Goal: Task Accomplishment & Management: Complete application form

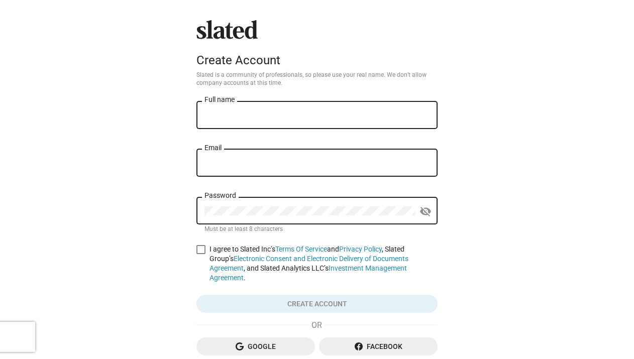
click at [285, 115] on input "Full name" at bounding box center [316, 115] width 225 height 9
type input "[PERSON_NAME]"
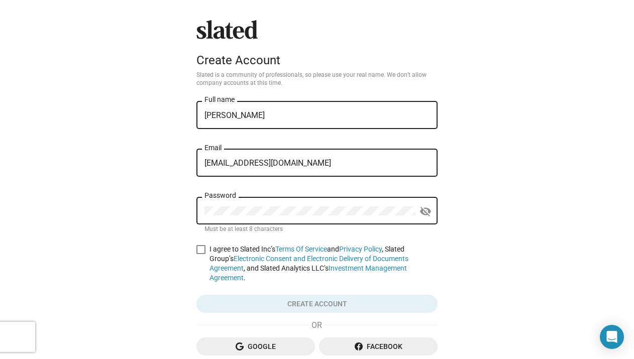
drag, startPoint x: 353, startPoint y: 156, endPoint x: 280, endPoint y: 161, distance: 73.4
click at [278, 160] on div "rk@playgroundentertainment.com Email" at bounding box center [316, 162] width 225 height 30
click at [290, 167] on input "rk@playgroundentertainment.com" at bounding box center [316, 163] width 225 height 9
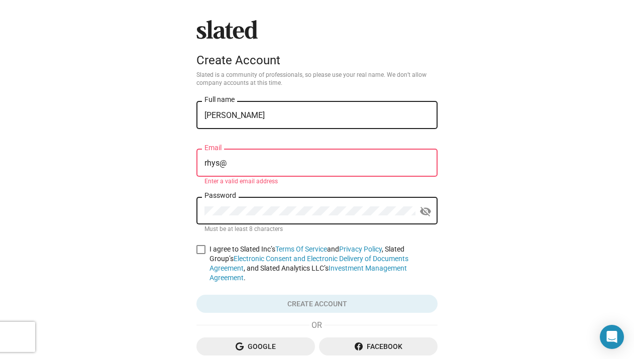
type input "rhys@archieboypictures.com"
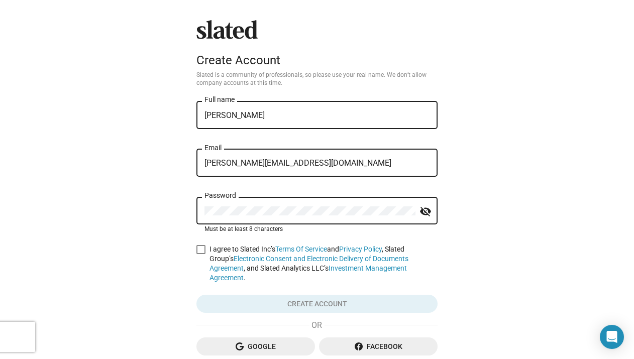
click at [197, 246] on span at bounding box center [200, 249] width 9 height 9
click at [200, 254] on input "I agree to Slated Inc’s Terms Of Service and Privacy Policy , Slated Group’s El…" at bounding box center [200, 254] width 1 height 1
checkbox input "true"
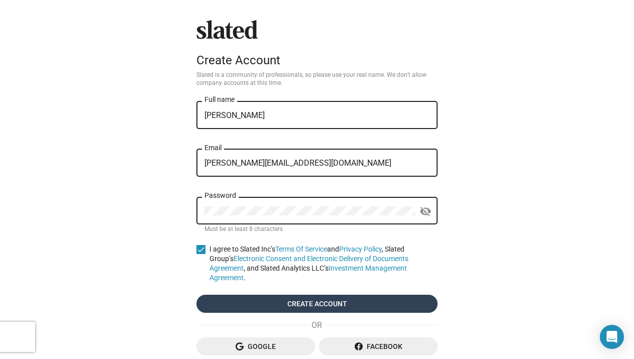
click at [277, 297] on span "Create account" at bounding box center [316, 304] width 225 height 18
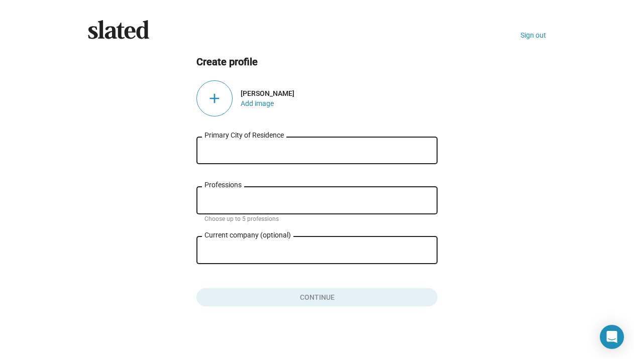
click at [276, 145] on div "Primary City of Residence" at bounding box center [316, 150] width 225 height 30
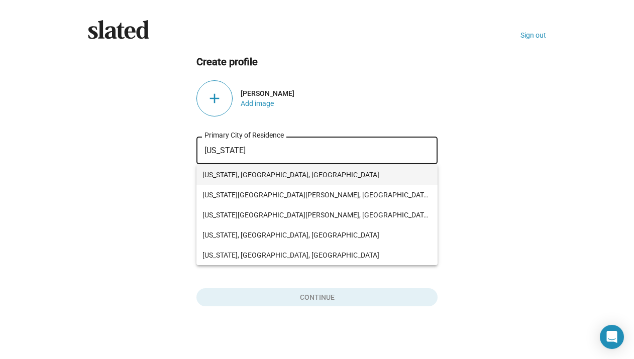
click at [266, 177] on span "New York, NY, USA" at bounding box center [316, 175] width 229 height 20
type input "New York, NY, USA"
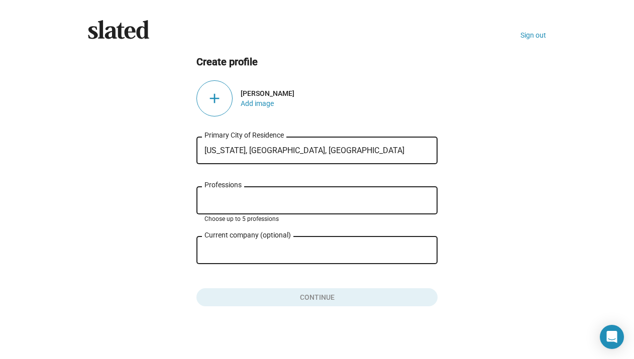
click at [224, 200] on input "Professions" at bounding box center [318, 200] width 225 height 9
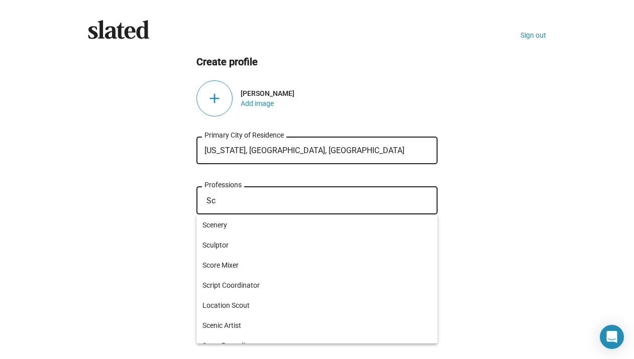
type input "S"
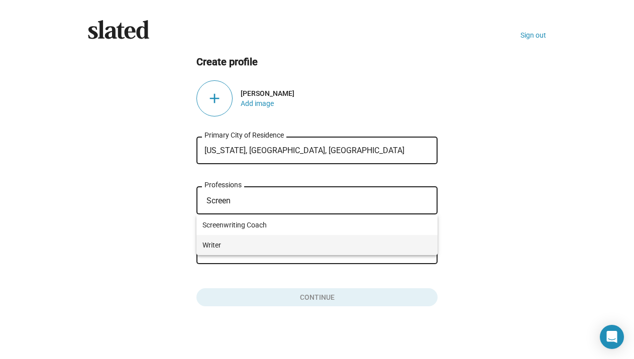
type input "Screen"
click at [223, 246] on span "Writer" at bounding box center [316, 245] width 229 height 20
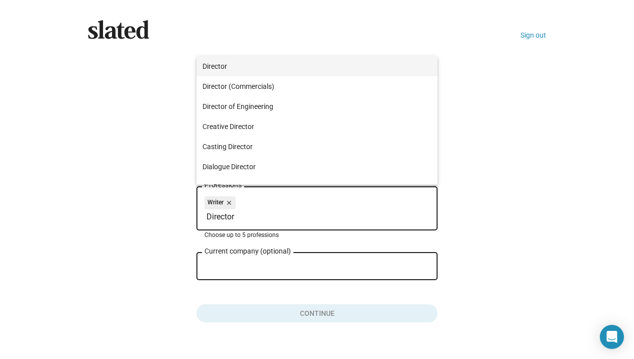
type input "Director"
click at [257, 69] on span "Director" at bounding box center [316, 66] width 229 height 20
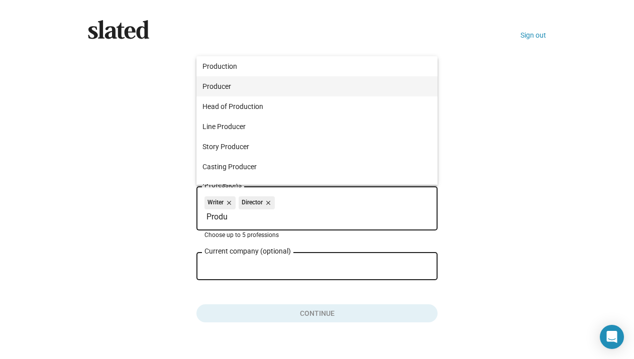
type input "Produ"
click at [250, 82] on span "Producer" at bounding box center [316, 86] width 229 height 20
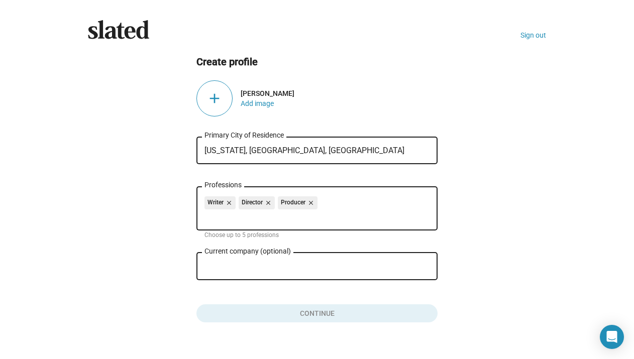
click at [265, 269] on input "Current company (optional)" at bounding box center [309, 266] width 211 height 9
type input "A"
click at [486, 233] on ng-component "Create profile add Rhys Kimmitt Add image New York, NY, USA Primary City of Res…" at bounding box center [317, 189] width 458 height 268
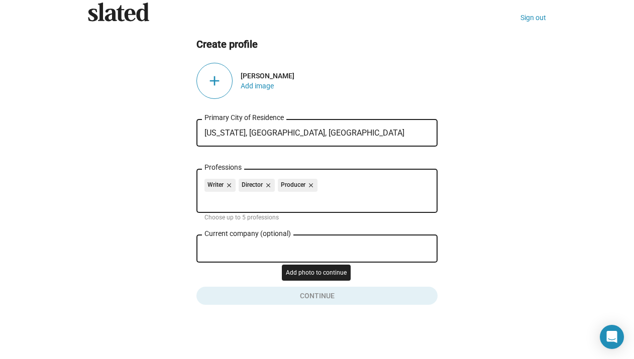
click at [342, 297] on button "Click here to validate form" at bounding box center [316, 294] width 241 height 22
click at [219, 78] on div "add" at bounding box center [214, 81] width 36 height 36
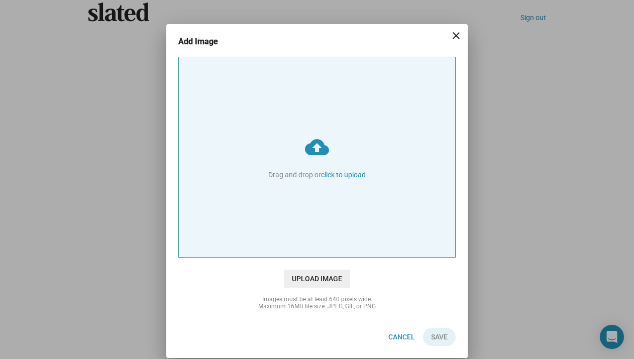
type input "C:\fakepath\Rhys 002 RTC cc copy.jpg"
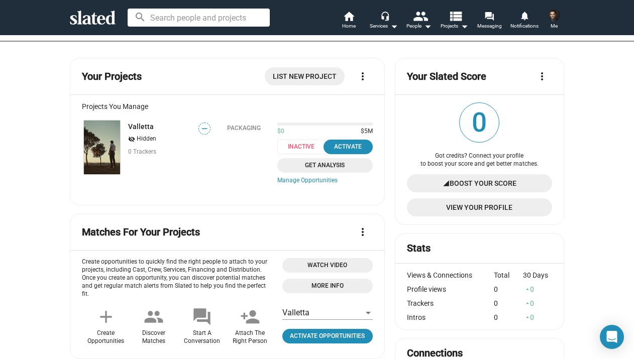
scroll to position [114, 0]
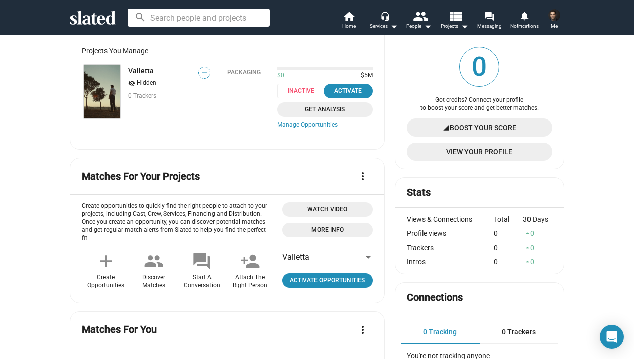
click at [251, 265] on div "person_add Attach The Right Person" at bounding box center [250, 270] width 48 height 42
click at [341, 87] on div "Activate" at bounding box center [347, 91] width 37 height 11
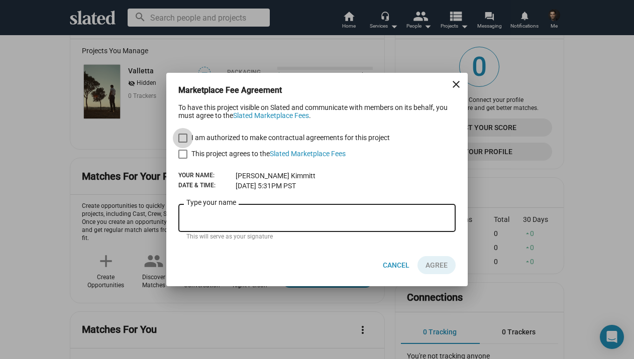
click at [181, 137] on span at bounding box center [182, 138] width 9 height 9
click at [182, 143] on input "I am authorized to make contractual agreements for this project" at bounding box center [182, 143] width 1 height 1
checkbox input "true"
click at [185, 153] on span at bounding box center [182, 154] width 9 height 9
click at [183, 159] on input "This project agrees to the Slated Marketplace Fees" at bounding box center [182, 159] width 1 height 1
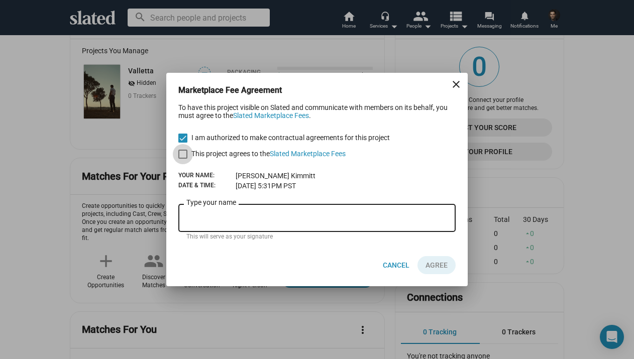
checkbox input "true"
click at [245, 229] on div "Type your name" at bounding box center [316, 217] width 261 height 30
type input "[PERSON_NAME]"
click at [443, 264] on span "AGREE" at bounding box center [436, 265] width 22 height 18
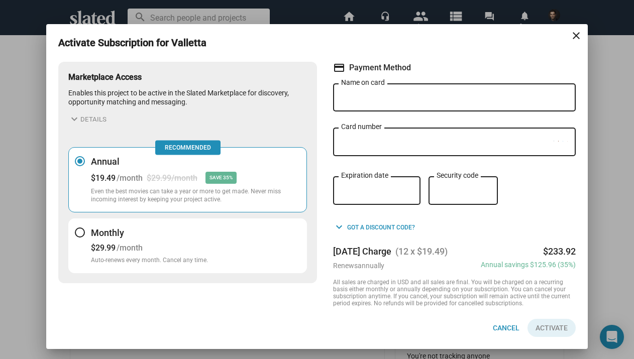
click at [575, 32] on mat-icon "close" at bounding box center [576, 36] width 12 height 12
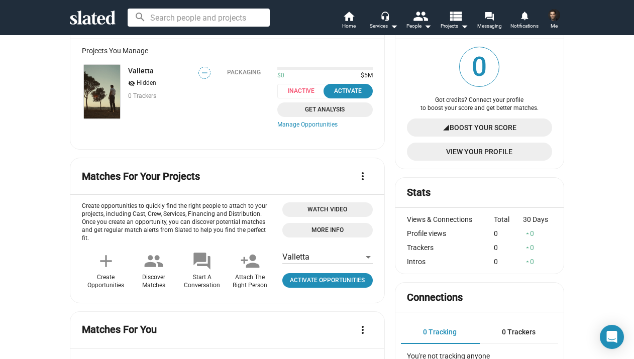
scroll to position [0, 0]
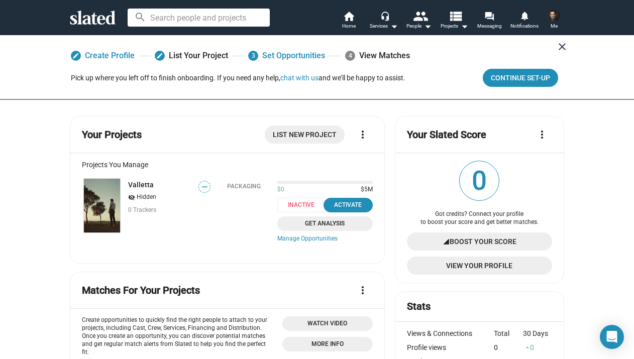
click at [555, 51] on button "close" at bounding box center [562, 47] width 20 height 20
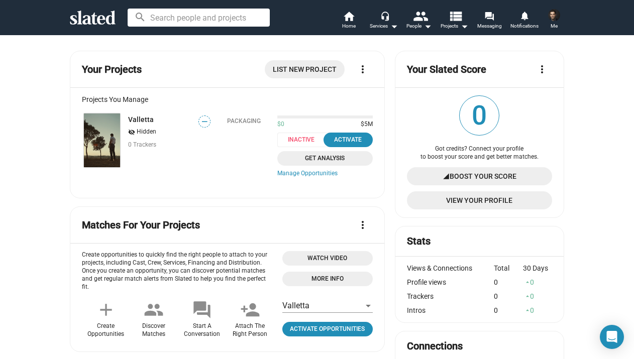
click at [104, 76] on mat-card-header "Your Projects List New Project more_vert" at bounding box center [227, 73] width 291 height 28
click at [114, 98] on div "Projects You Manage" at bounding box center [227, 99] width 291 height 8
click at [144, 128] on div "visibility_off Hidden" at bounding box center [160, 133] width 64 height 10
